Goal: Contribute content: Add original content to the website for others to see

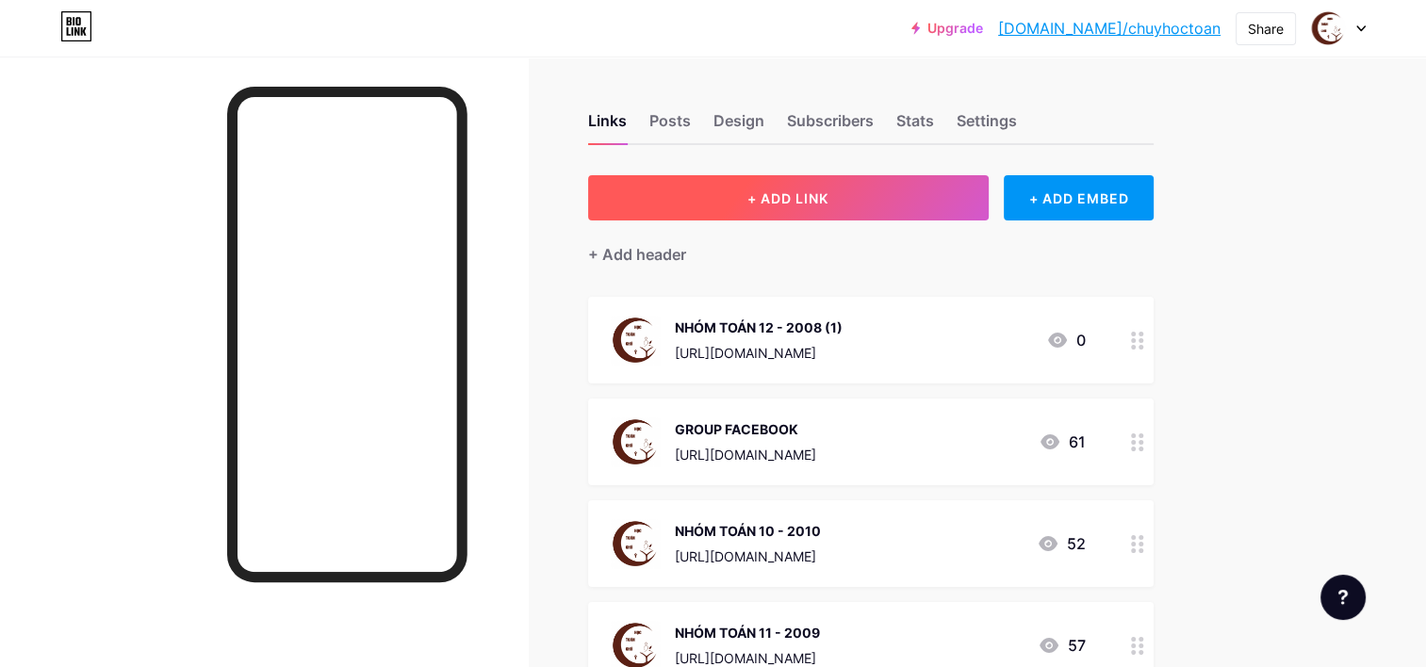
click at [860, 187] on button "+ ADD LINK" at bounding box center [788, 197] width 401 height 45
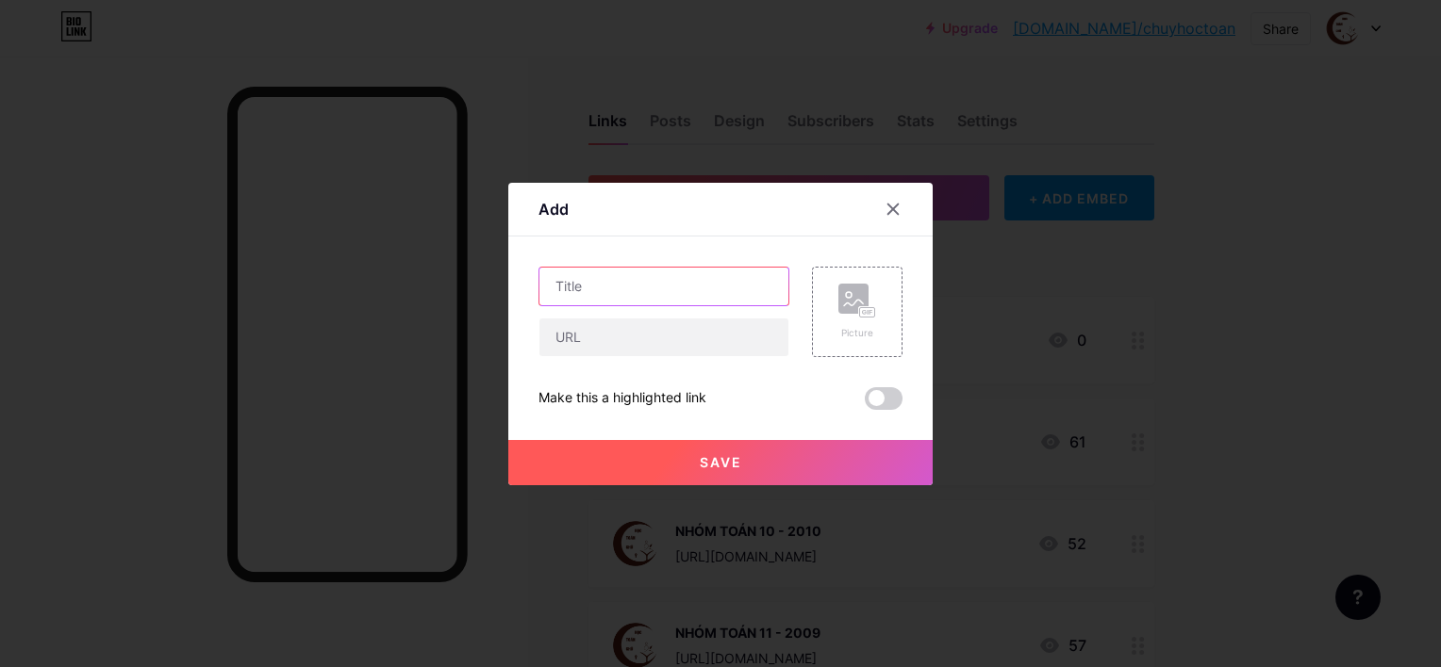
click at [672, 295] on input "text" at bounding box center [663, 287] width 249 height 38
type input "D"
type input "ĐĂNG KÍ KHÓA PHI LỢI NHUẬN"
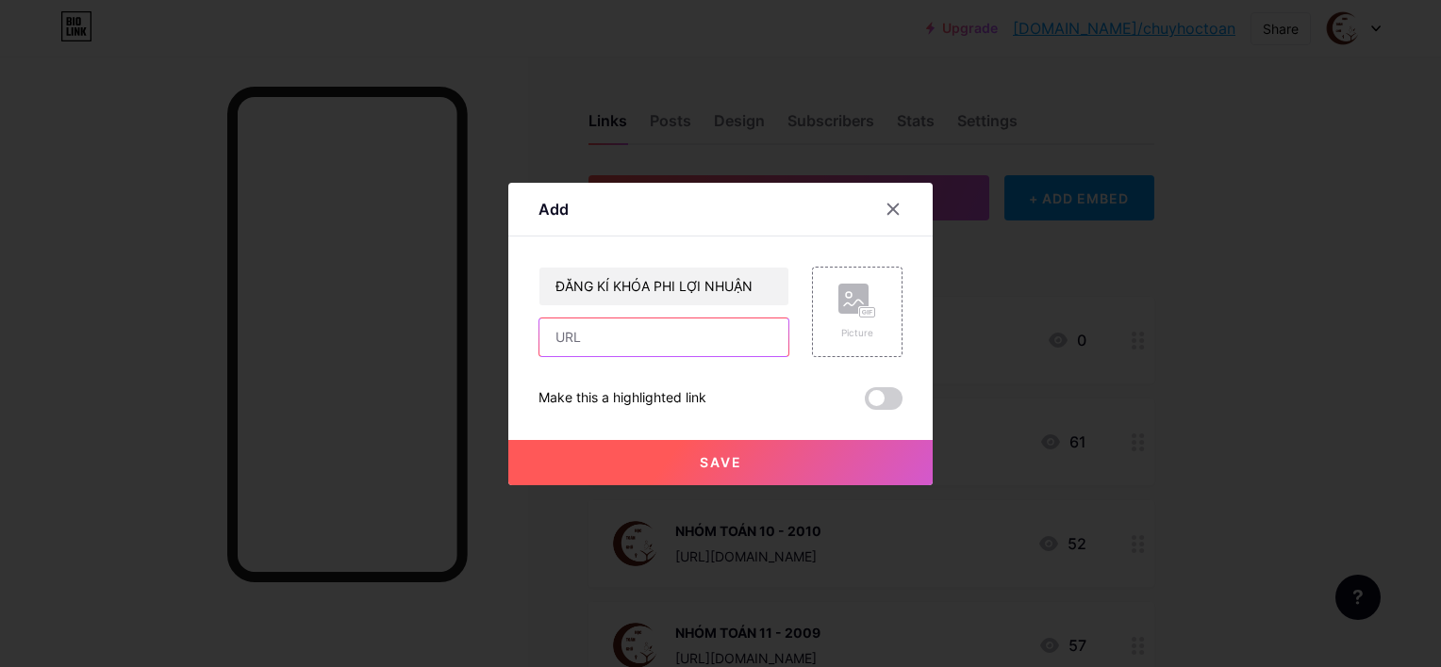
click at [634, 337] on input "text" at bounding box center [663, 338] width 249 height 38
paste input "[URL][DOMAIN_NAME]"
type input "[URL][DOMAIN_NAME]"
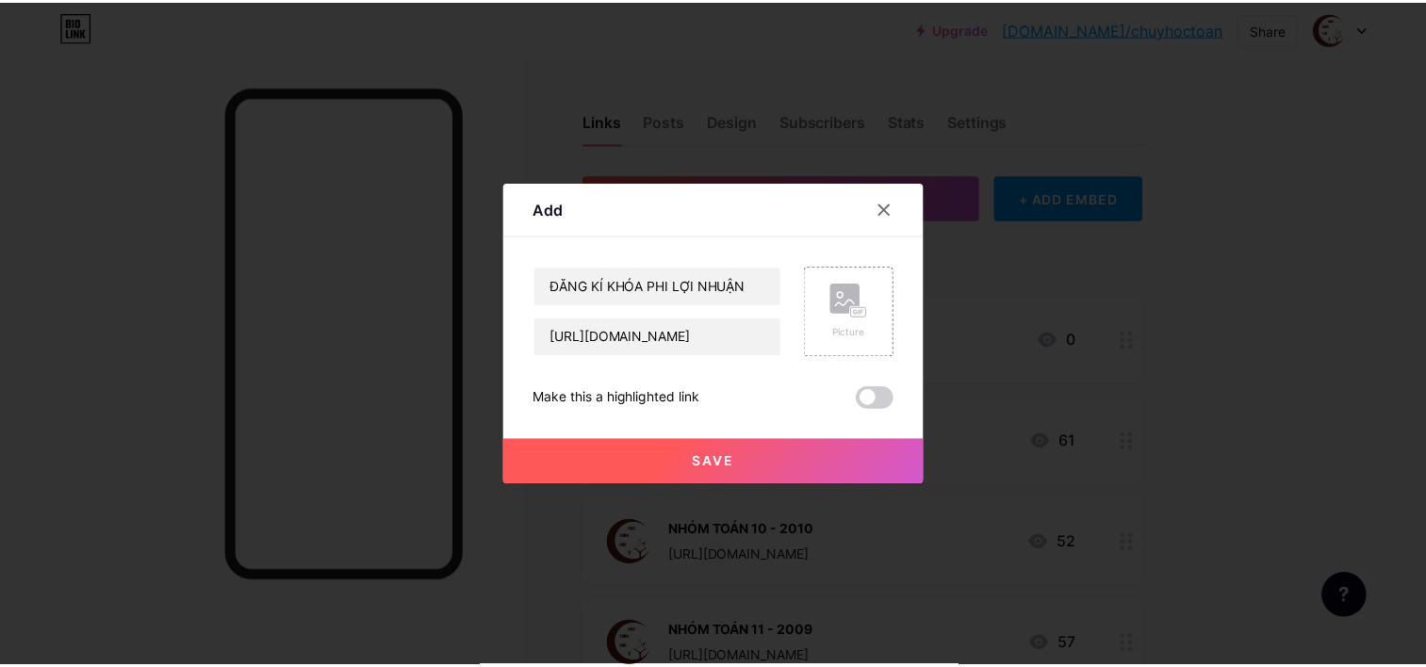
scroll to position [0, 0]
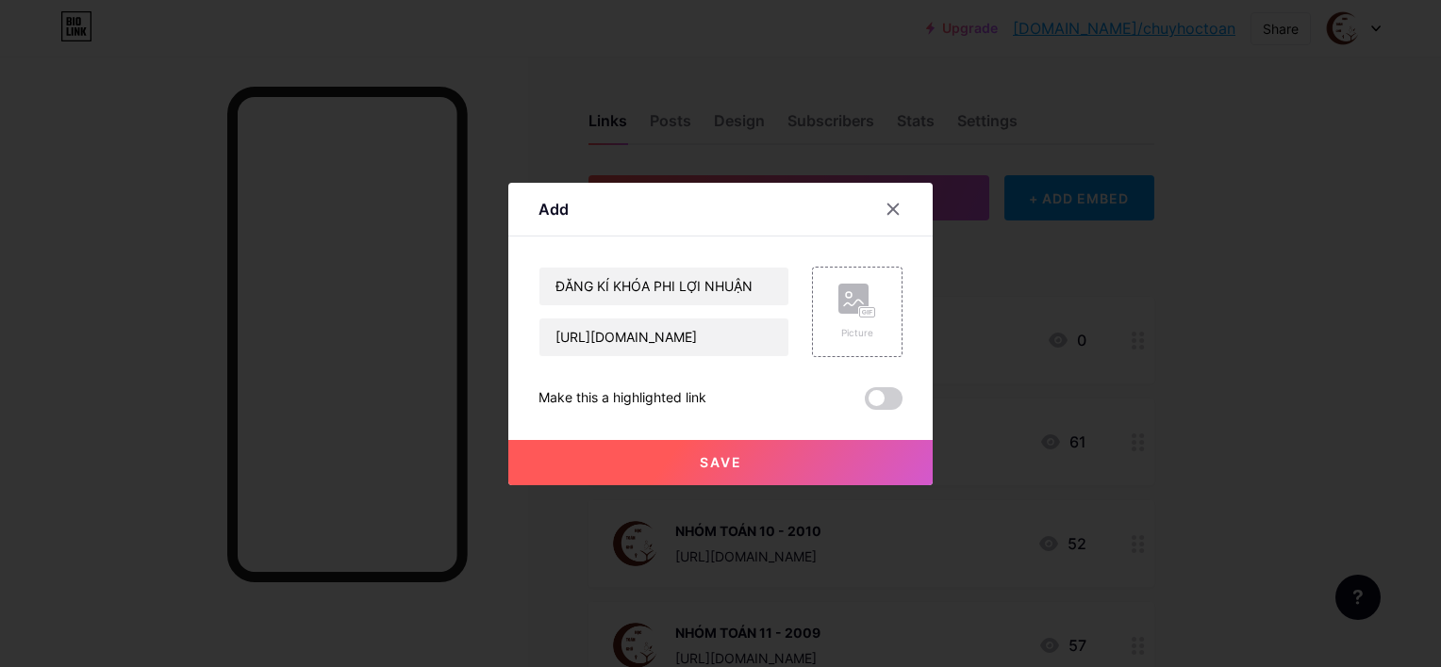
click at [750, 465] on button "Save" at bounding box center [720, 462] width 424 height 45
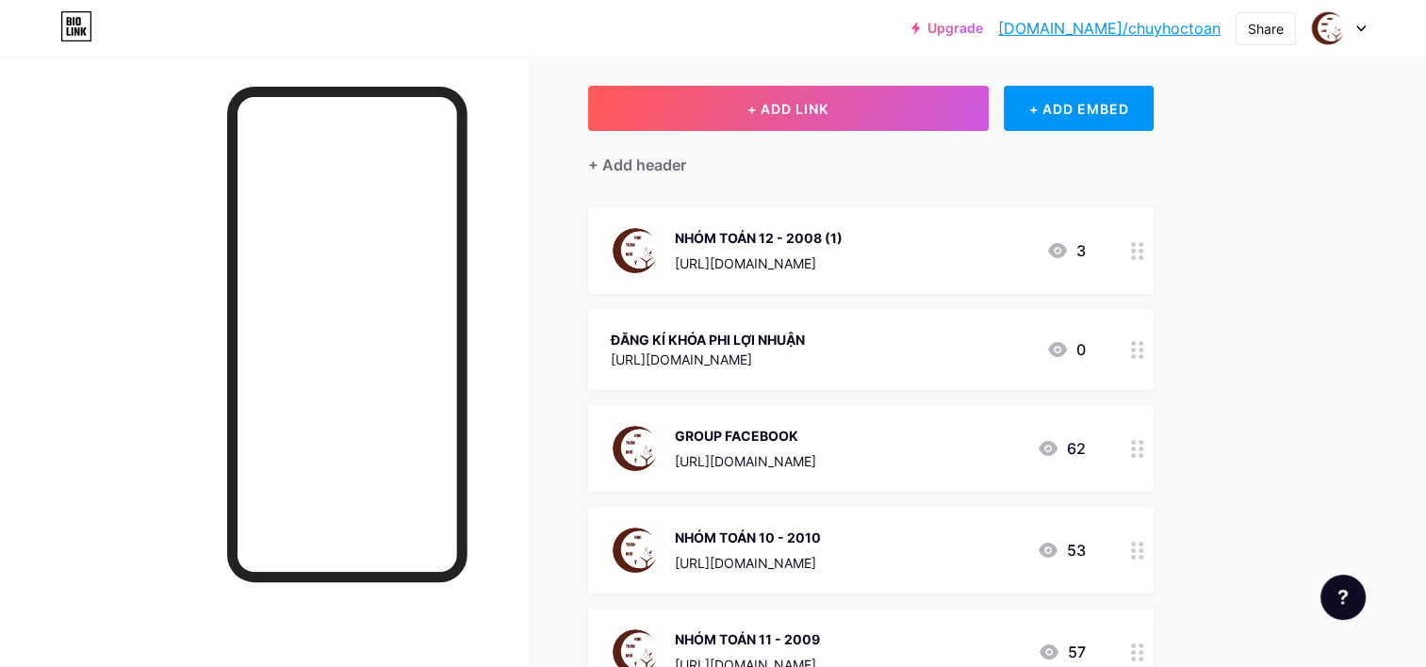
scroll to position [94, 0]
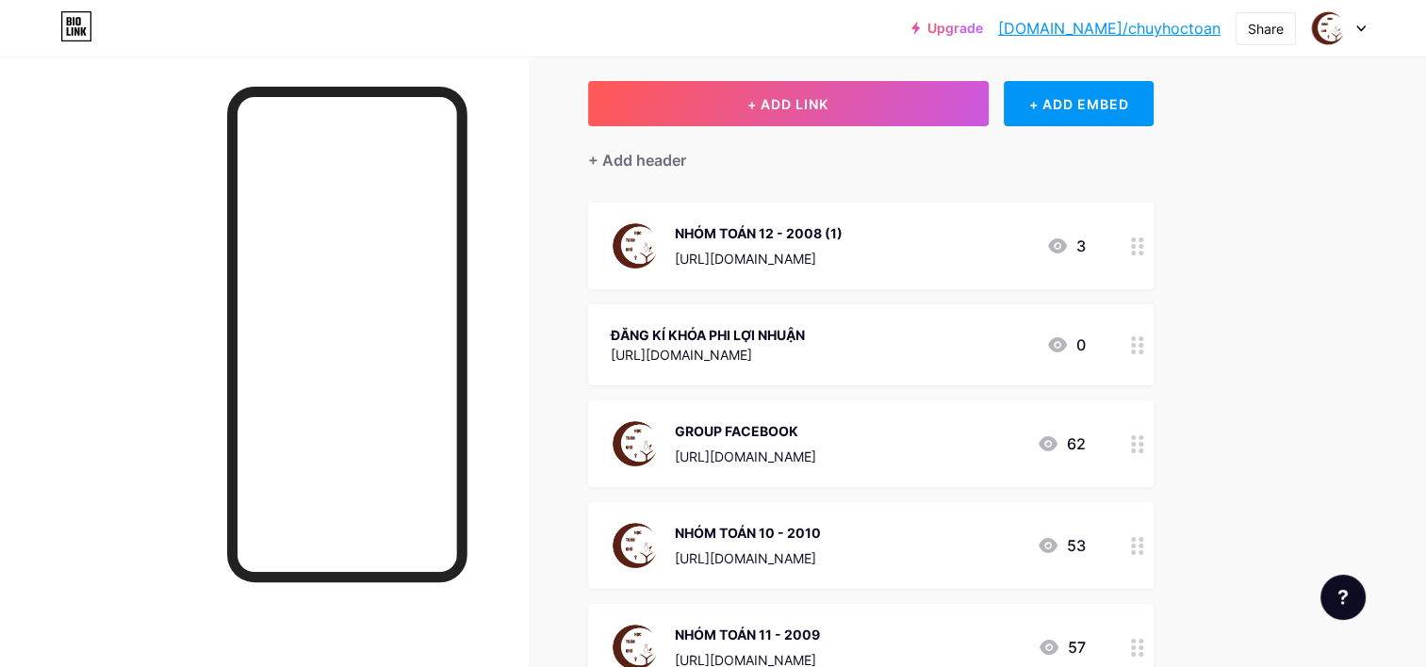
click at [1135, 344] on icon at bounding box center [1137, 346] width 13 height 18
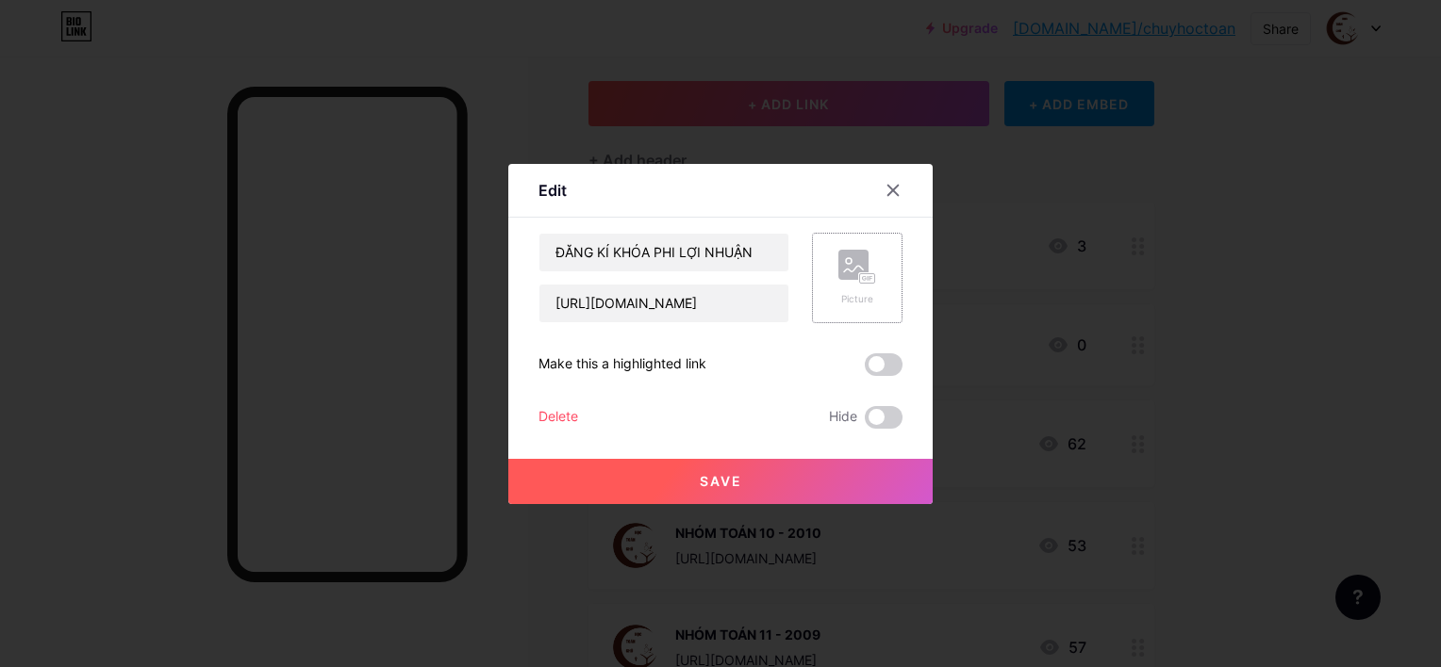
click at [845, 285] on div "Picture" at bounding box center [857, 278] width 38 height 57
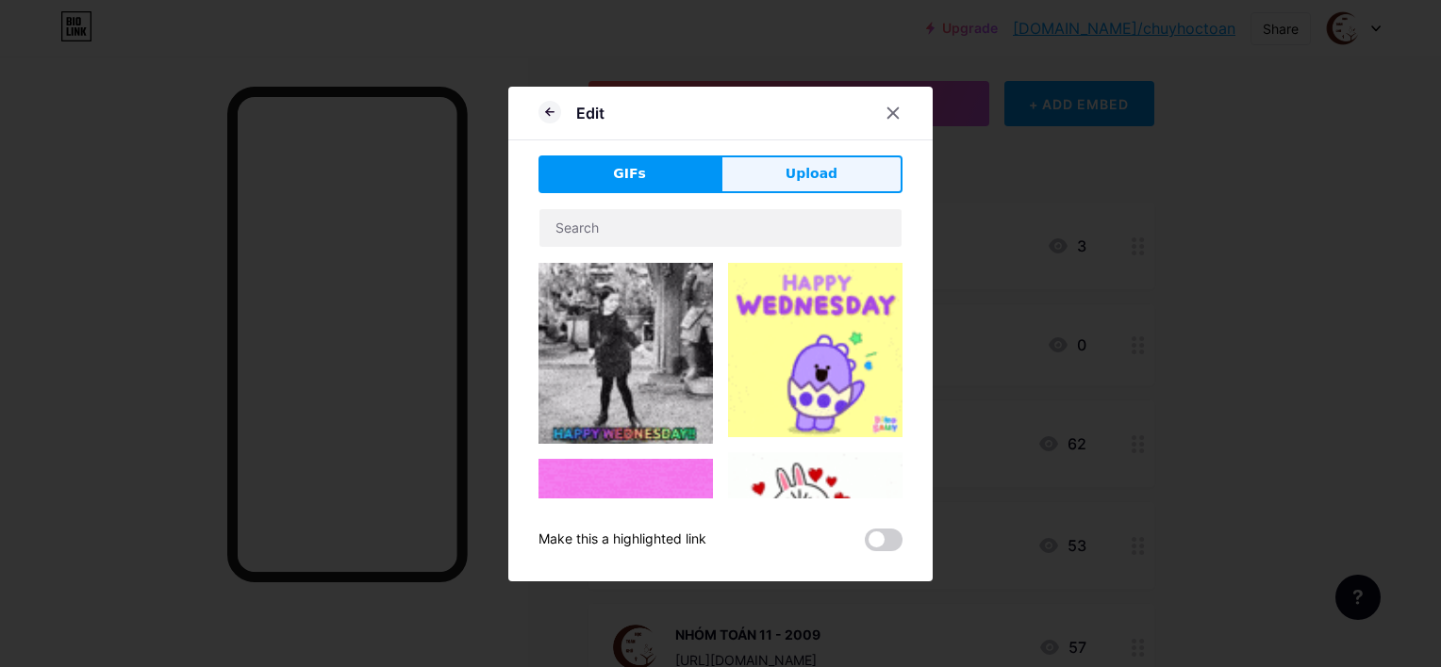
click at [773, 174] on button "Upload" at bounding box center [811, 175] width 182 height 38
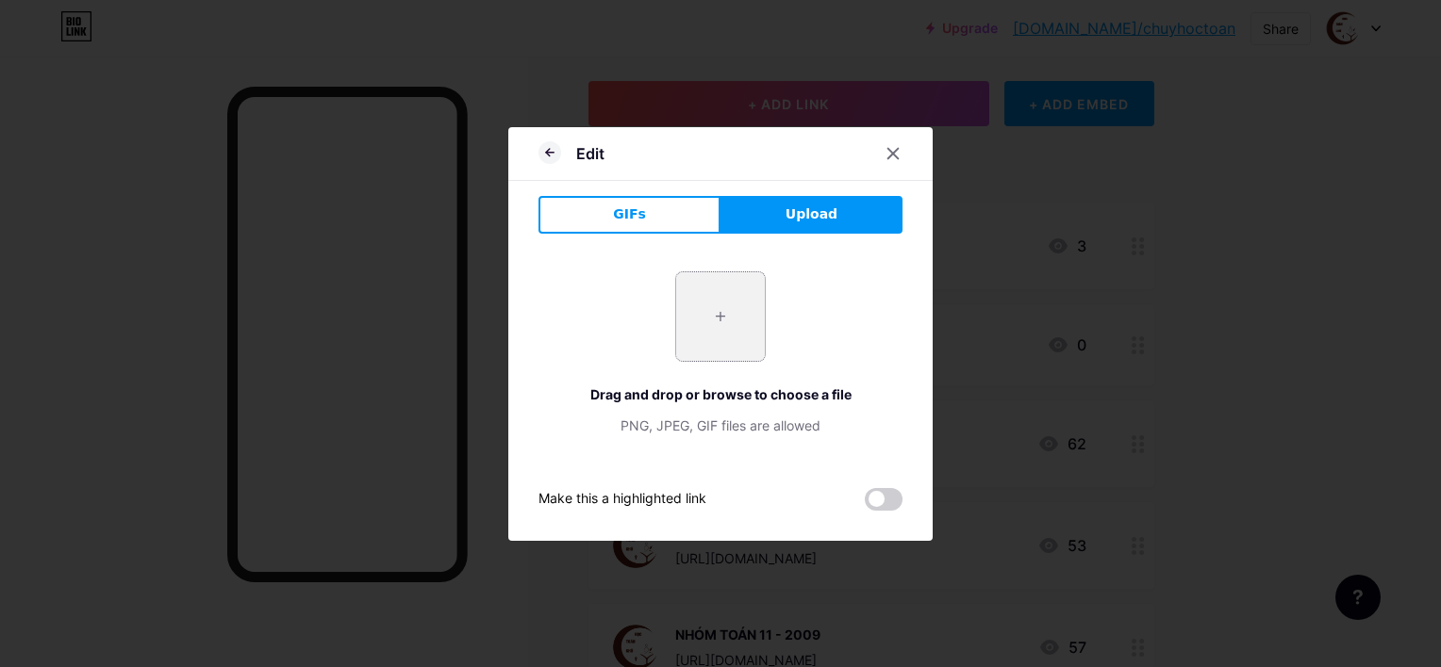
click at [724, 311] on input "file" at bounding box center [720, 316] width 89 height 89
type input "C:\fakepath\khung ảnh.png"
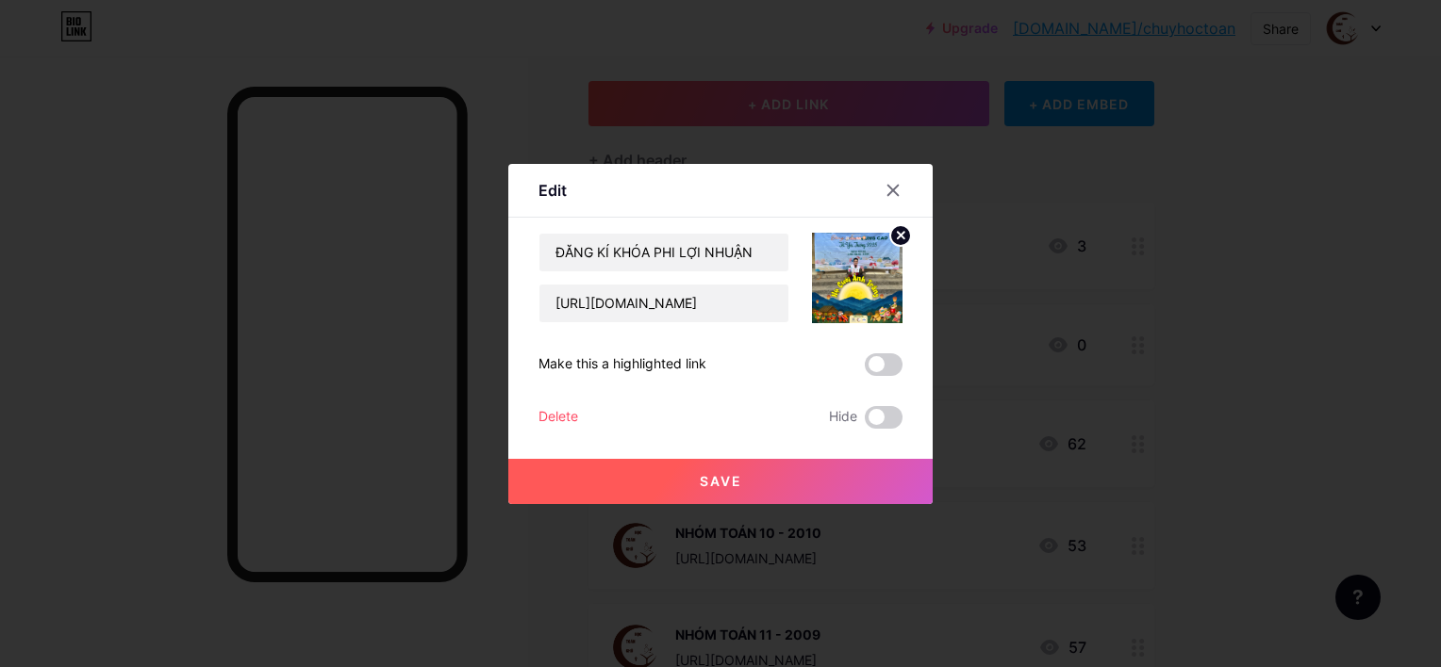
click at [722, 471] on button "Save" at bounding box center [720, 481] width 424 height 45
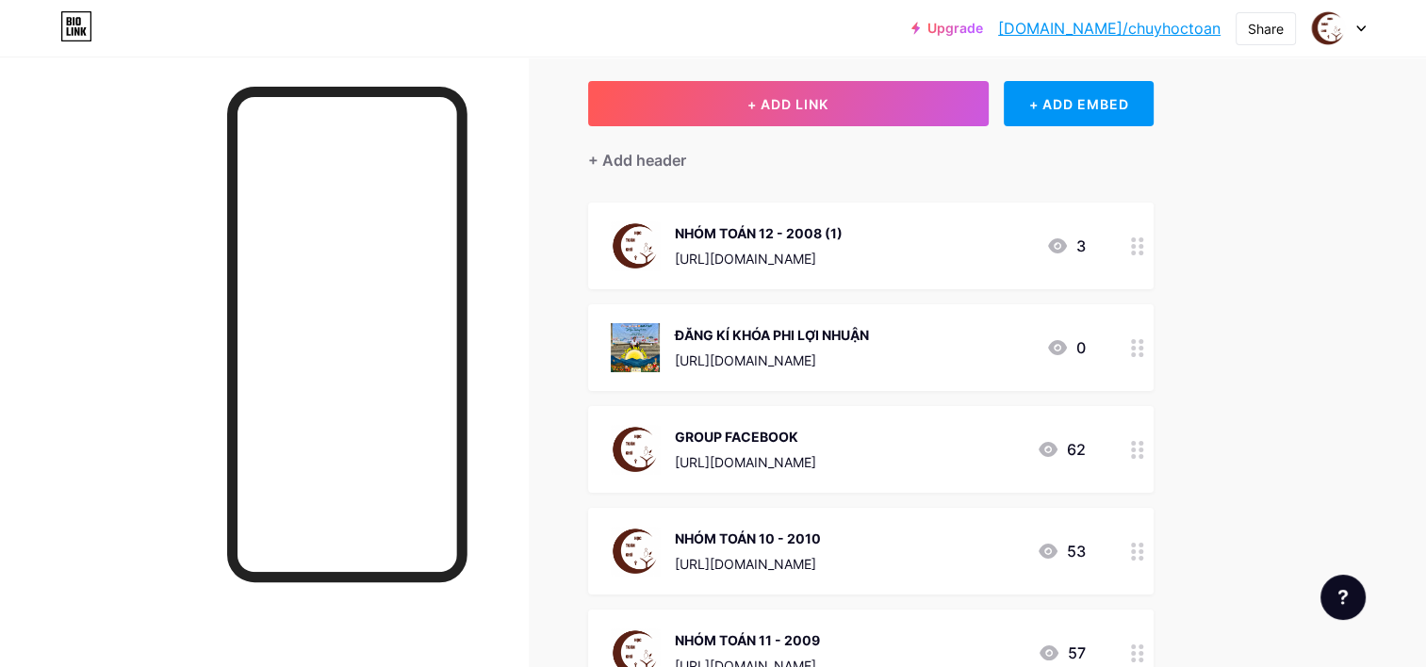
drag, startPoint x: 924, startPoint y: 332, endPoint x: 964, endPoint y: 241, distance: 98.8
click at [964, 241] on span "NHÓM TOÁN 12 - 2008 (1) [URL][DOMAIN_NAME] 3 ĐĂNG KÍ KHÓA PHI LỢI NHUẬN [URL][D…" at bounding box center [871, 645] width 566 height 884
drag, startPoint x: 964, startPoint y: 241, endPoint x: 1362, endPoint y: 311, distance: 404.8
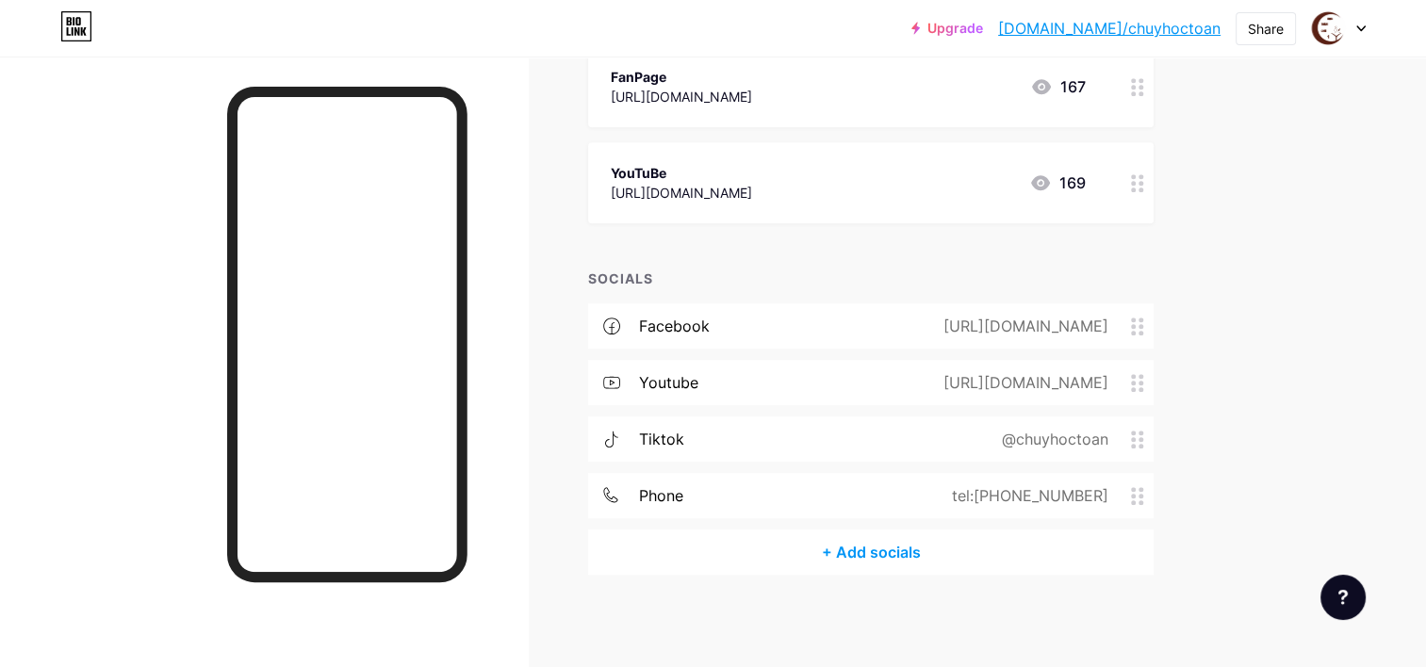
scroll to position [958, 0]
